Goal: Task Accomplishment & Management: Use online tool/utility

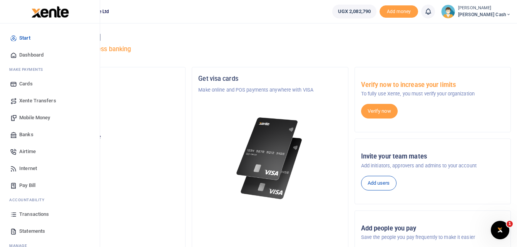
click at [38, 119] on span "Mobile Money" at bounding box center [34, 118] width 31 height 8
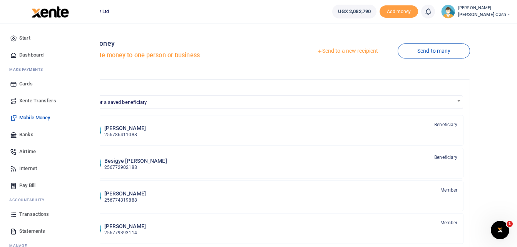
click at [29, 212] on span "Transactions" at bounding box center [34, 215] width 30 height 8
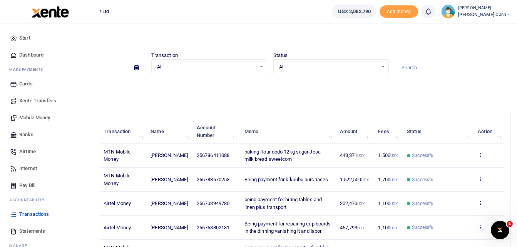
click at [30, 230] on span "Statements" at bounding box center [32, 232] width 26 height 8
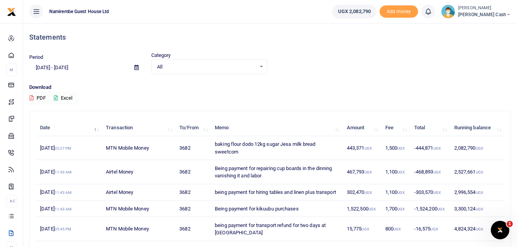
click at [70, 95] on button "Excel" at bounding box center [63, 98] width 32 height 13
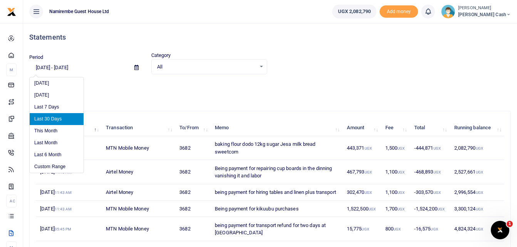
click at [49, 66] on input "[DATE] - [DATE]" at bounding box center [78, 67] width 99 height 13
click at [42, 70] on input "[DATE] - [DATE]" at bounding box center [78, 67] width 99 height 13
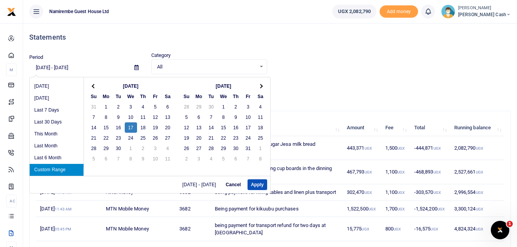
click at [49, 67] on input "09/17/2025 - 09/15/2025" at bounding box center [78, 67] width 99 height 13
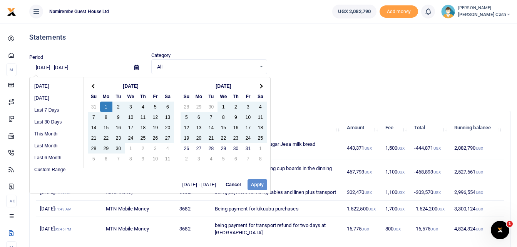
type input "[DATE] - [DATE]"
click at [328, 86] on p "Download" at bounding box center [270, 88] width 482 height 8
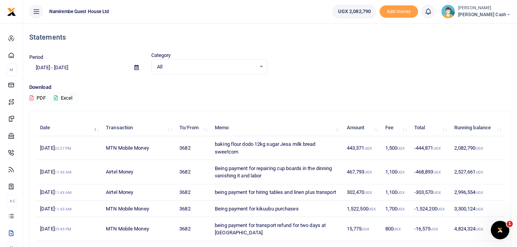
click at [67, 99] on button "Excel" at bounding box center [63, 98] width 32 height 13
click at [40, 99] on button "PDF" at bounding box center [37, 98] width 17 height 13
